Goal: Browse casually

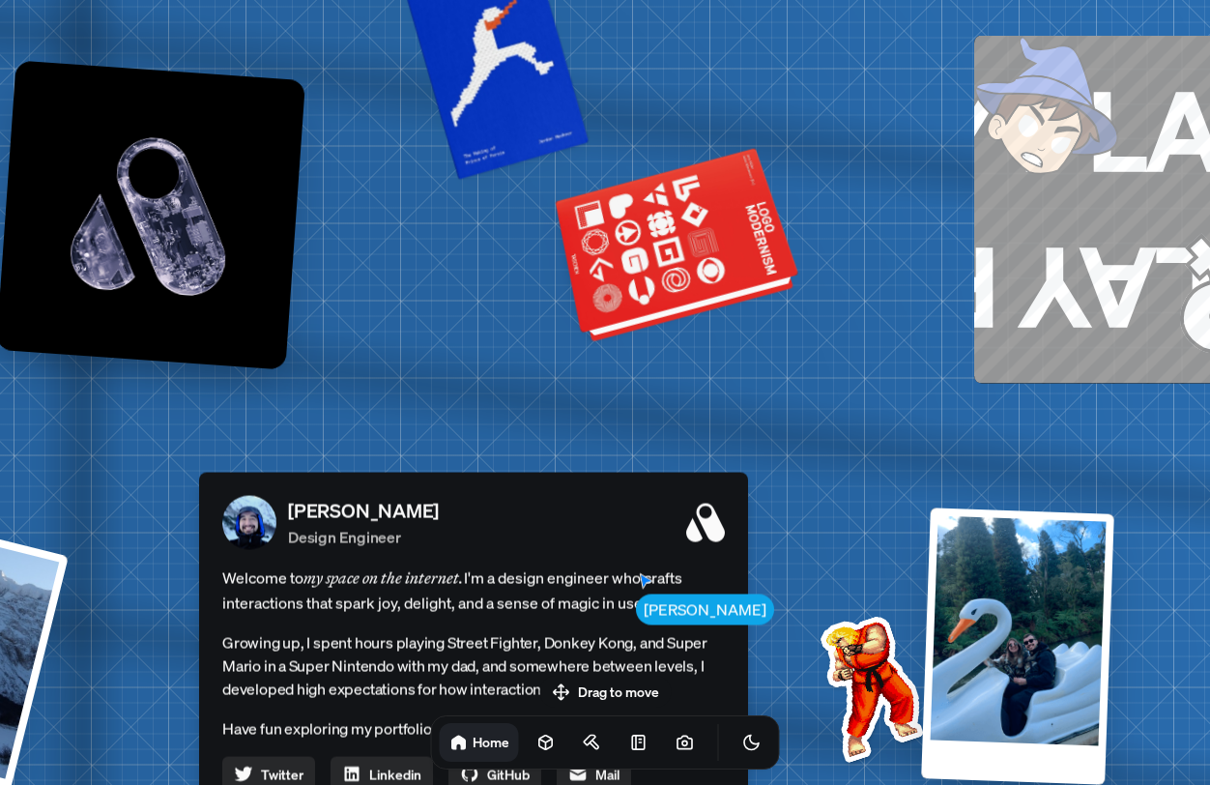
click at [701, 269] on div at bounding box center [678, 247] width 235 height 179
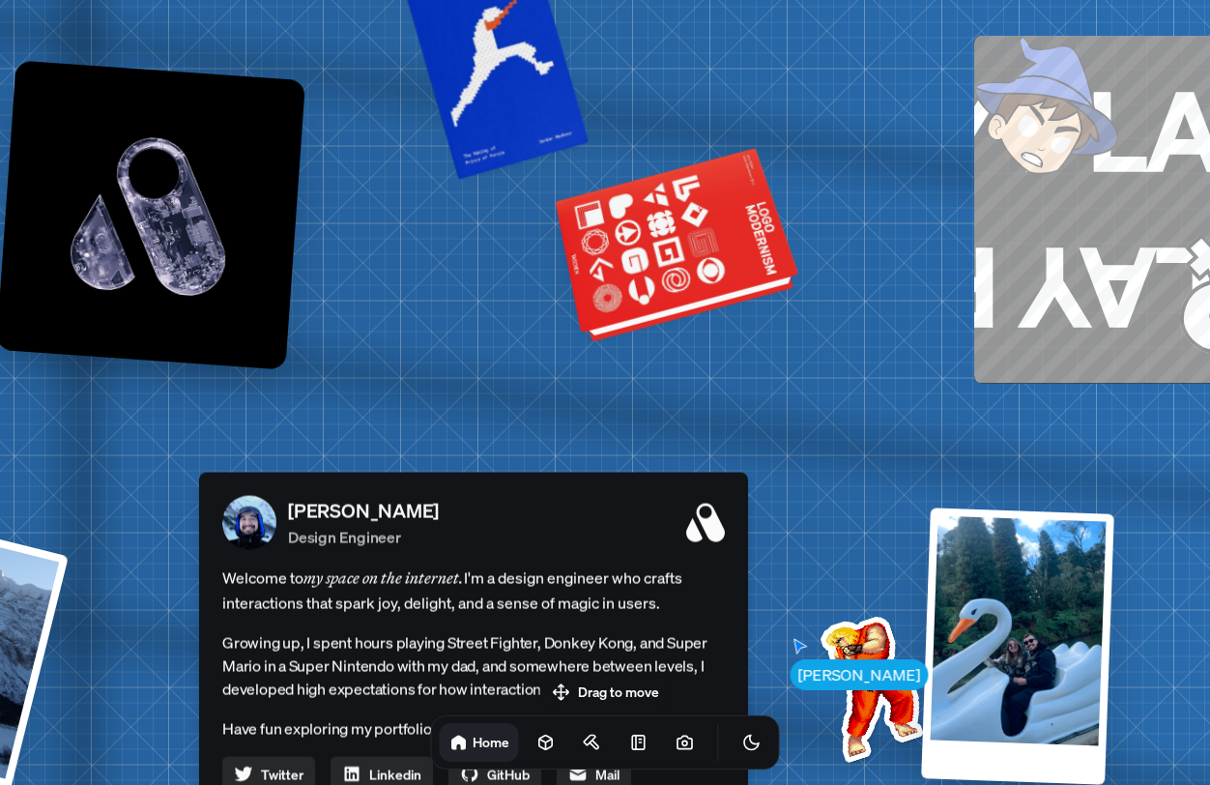
click at [701, 269] on div at bounding box center [678, 247] width 235 height 179
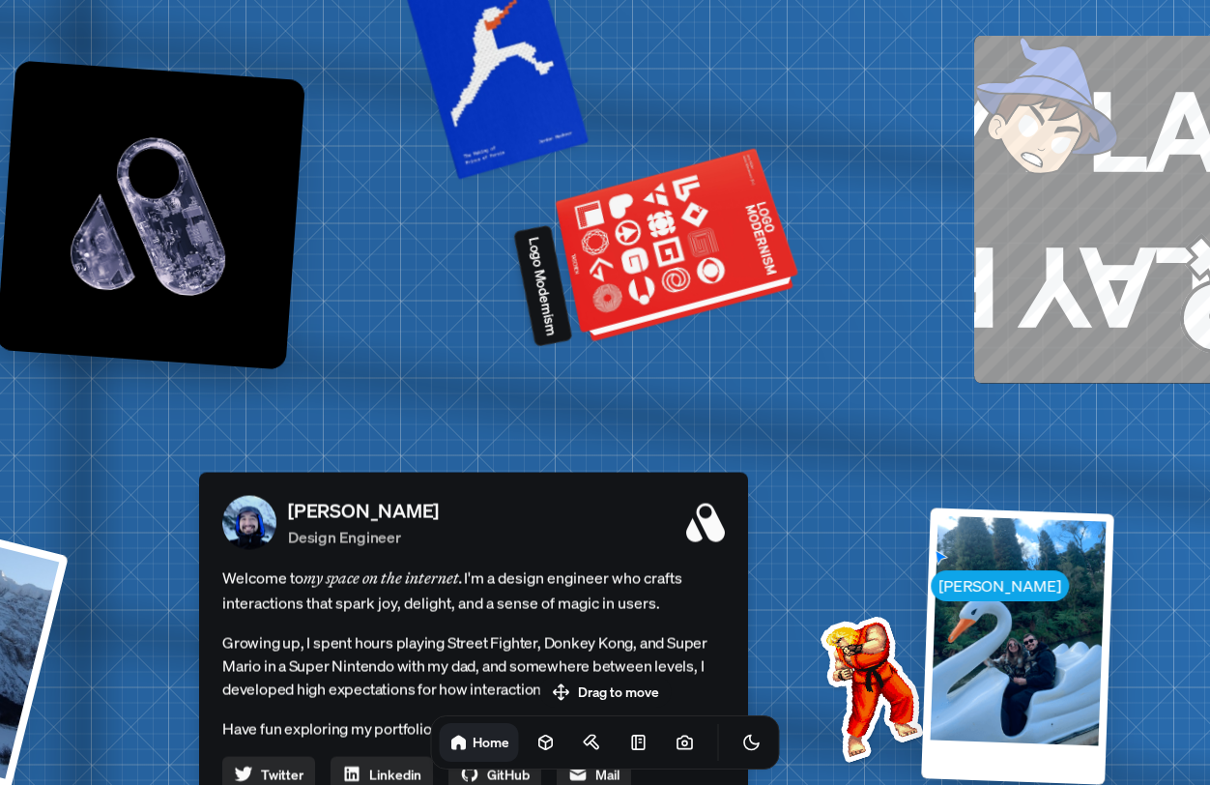
click at [731, 250] on div at bounding box center [678, 247] width 235 height 179
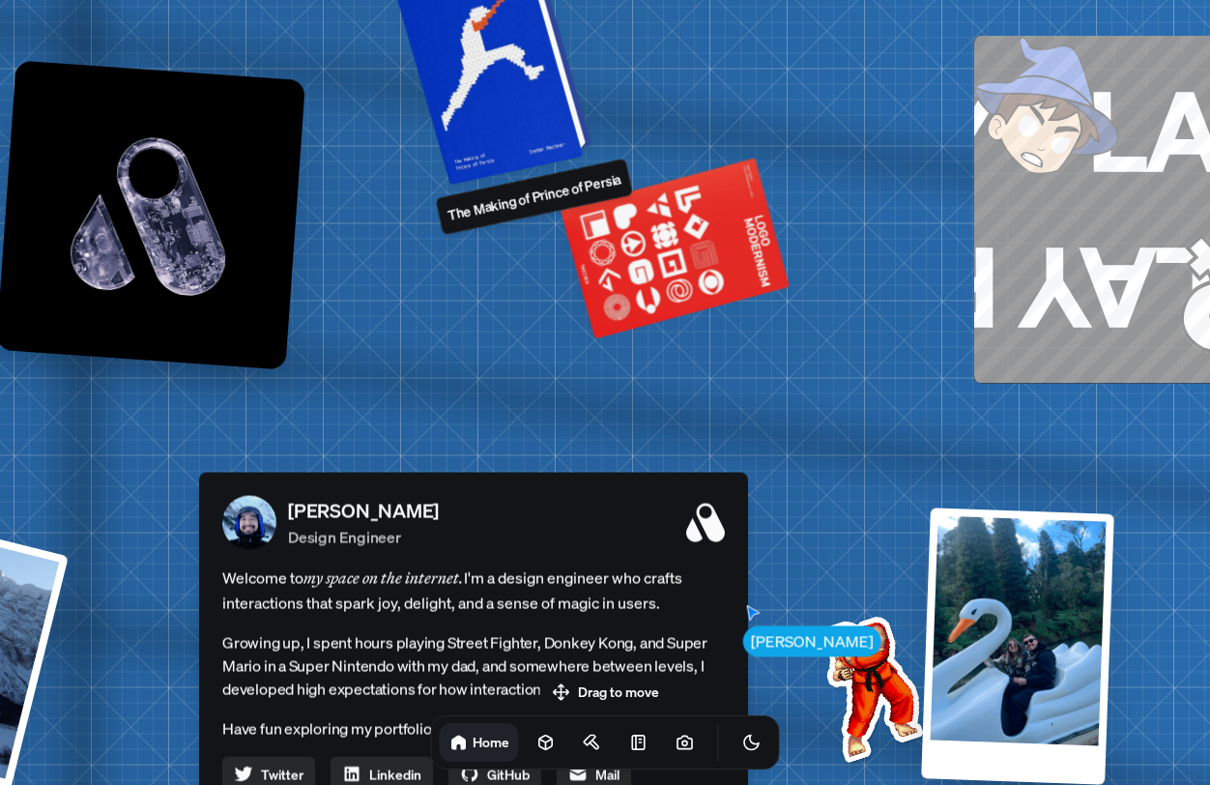
click at [531, 112] on div at bounding box center [496, 61] width 184 height 236
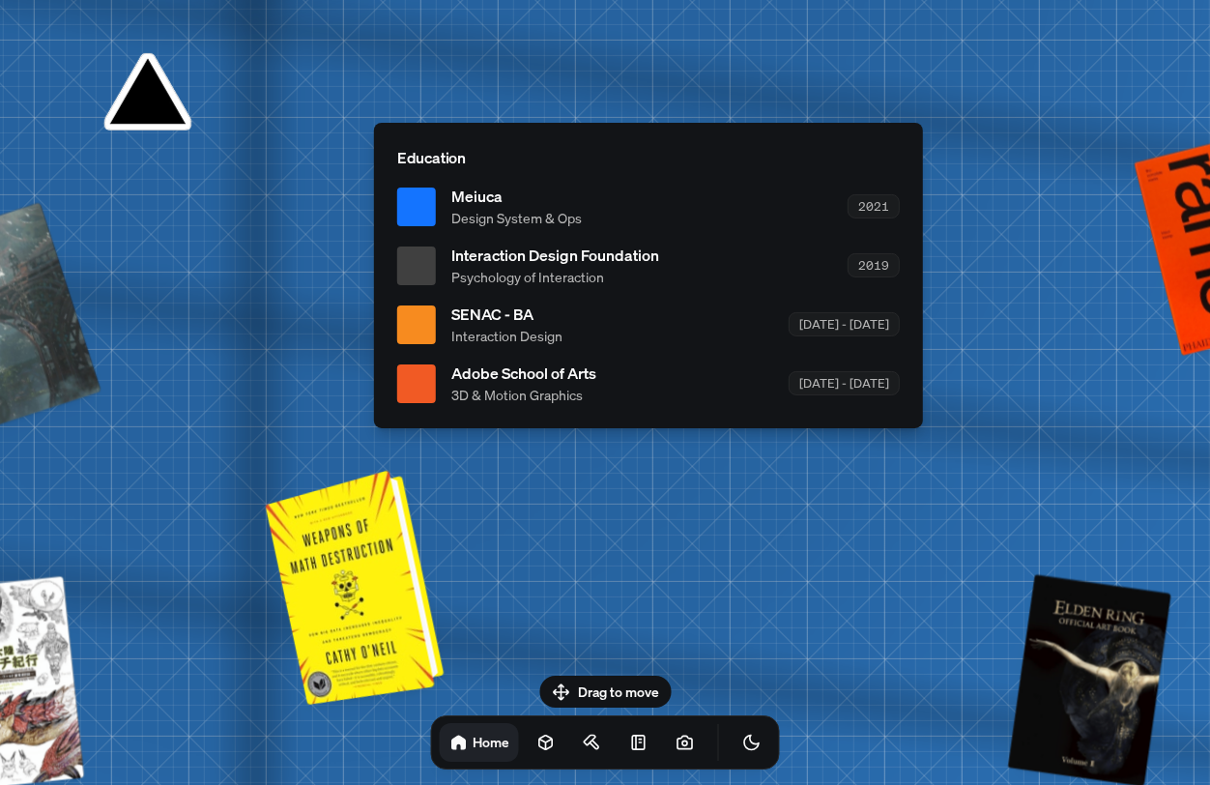
click at [383, 636] on div at bounding box center [356, 585] width 163 height 225
click at [368, 569] on div at bounding box center [356, 585] width 163 height 225
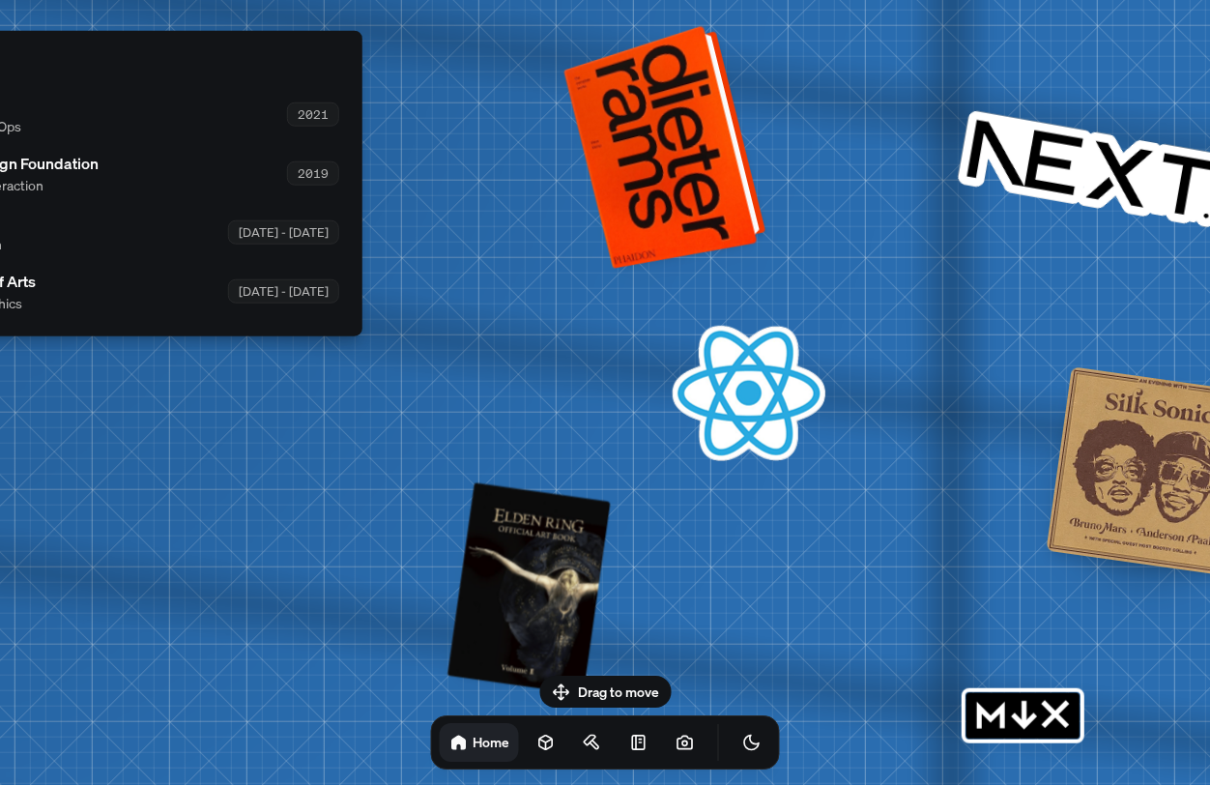
click at [678, 165] on div at bounding box center [668, 145] width 187 height 234
